Goal: Navigation & Orientation: Understand site structure

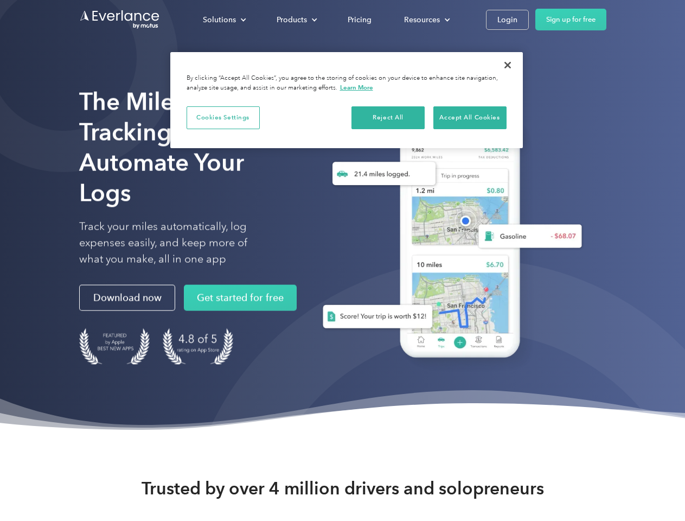
click at [224, 20] on div "Solutions" at bounding box center [219, 20] width 33 height 14
click at [296, 20] on div "Products" at bounding box center [292, 20] width 30 height 14
click at [426, 20] on div "Resources" at bounding box center [422, 20] width 36 height 14
click at [223, 117] on button "Cookies Settings" at bounding box center [223, 117] width 73 height 23
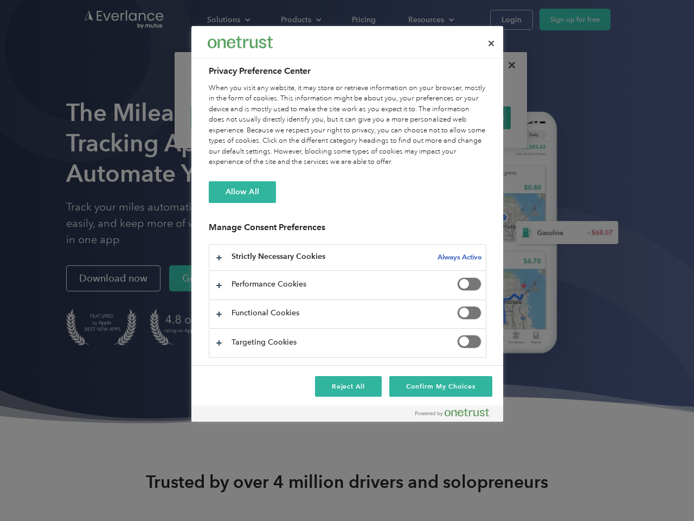
click at [388, 117] on div "When you visit any website, it may store or retrieve information on your browse…" at bounding box center [348, 125] width 278 height 85
click at [470, 117] on div "When you visit any website, it may store or retrieve information on your browse…" at bounding box center [348, 125] width 278 height 85
click at [508, 65] on div at bounding box center [347, 260] width 694 height 521
